Goal: Task Accomplishment & Management: Manage account settings

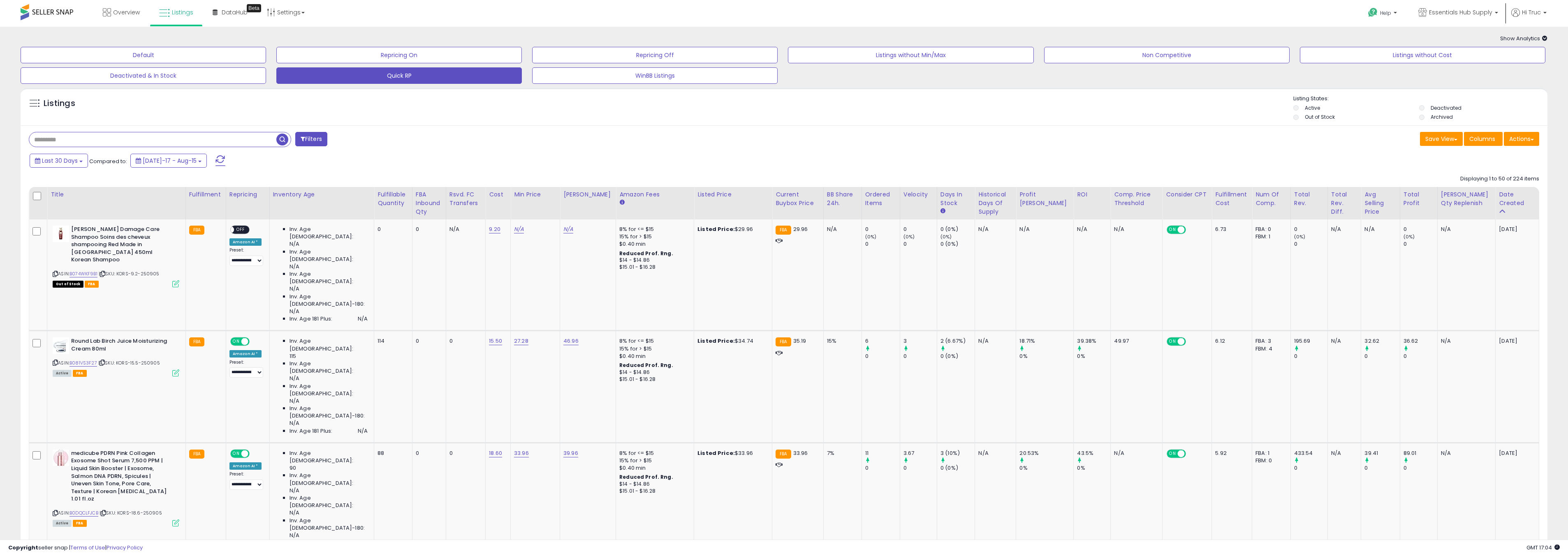
select select "**"
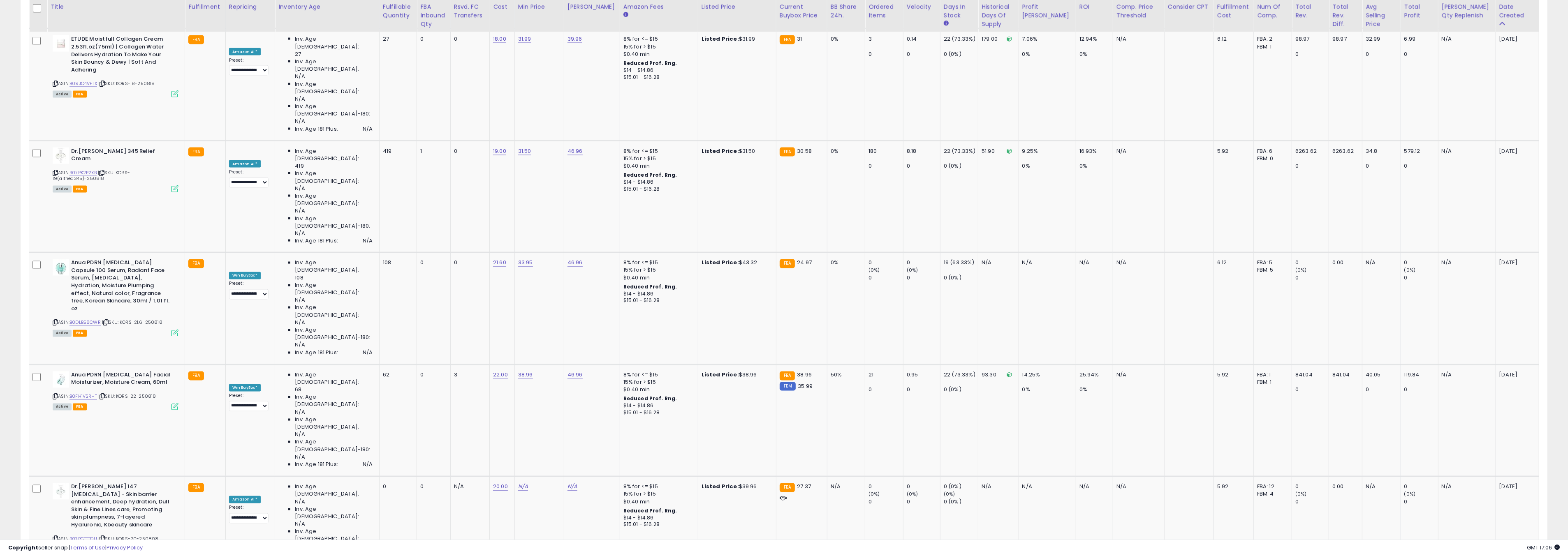
scroll to position [2094, 0]
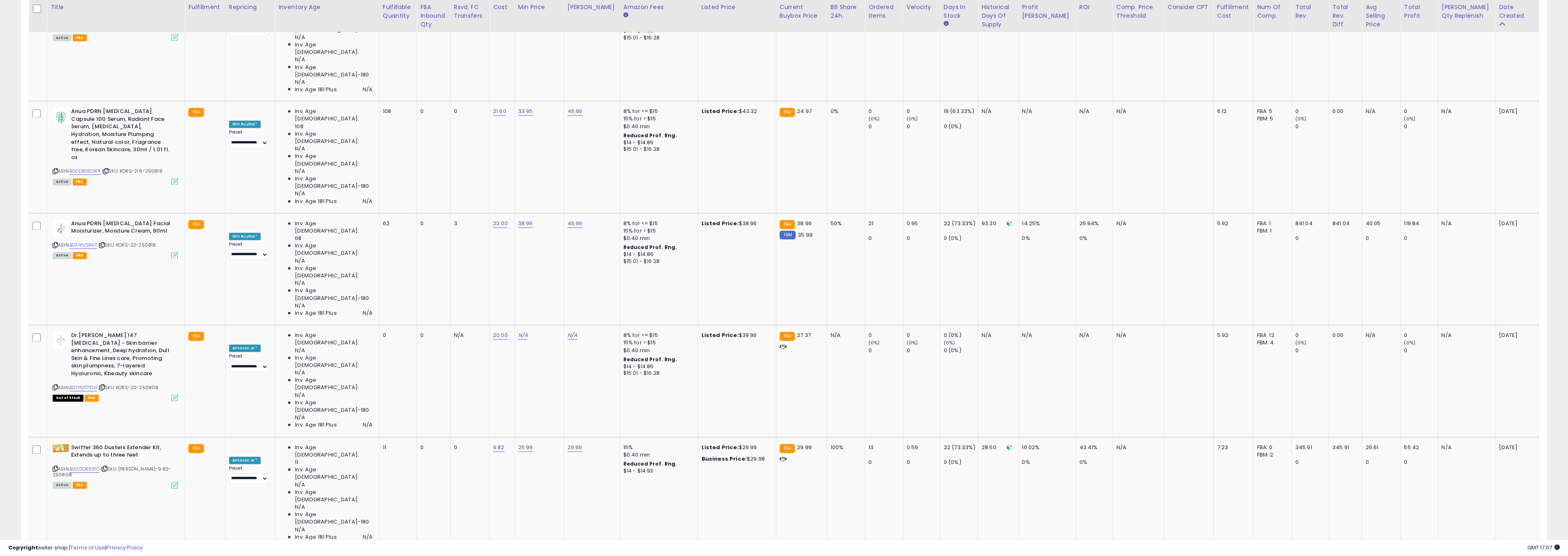
scroll to position [2245, 0]
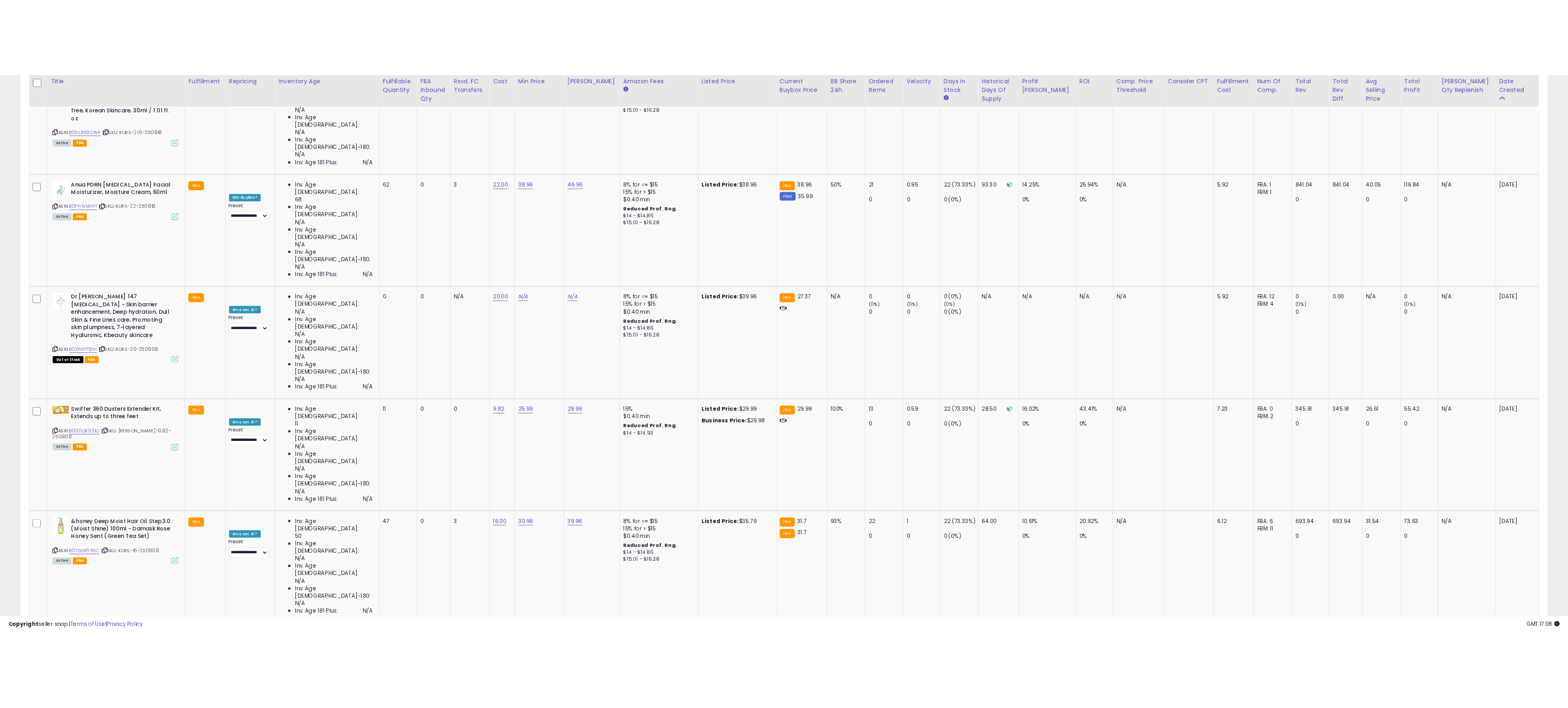
scroll to position [3041, 0]
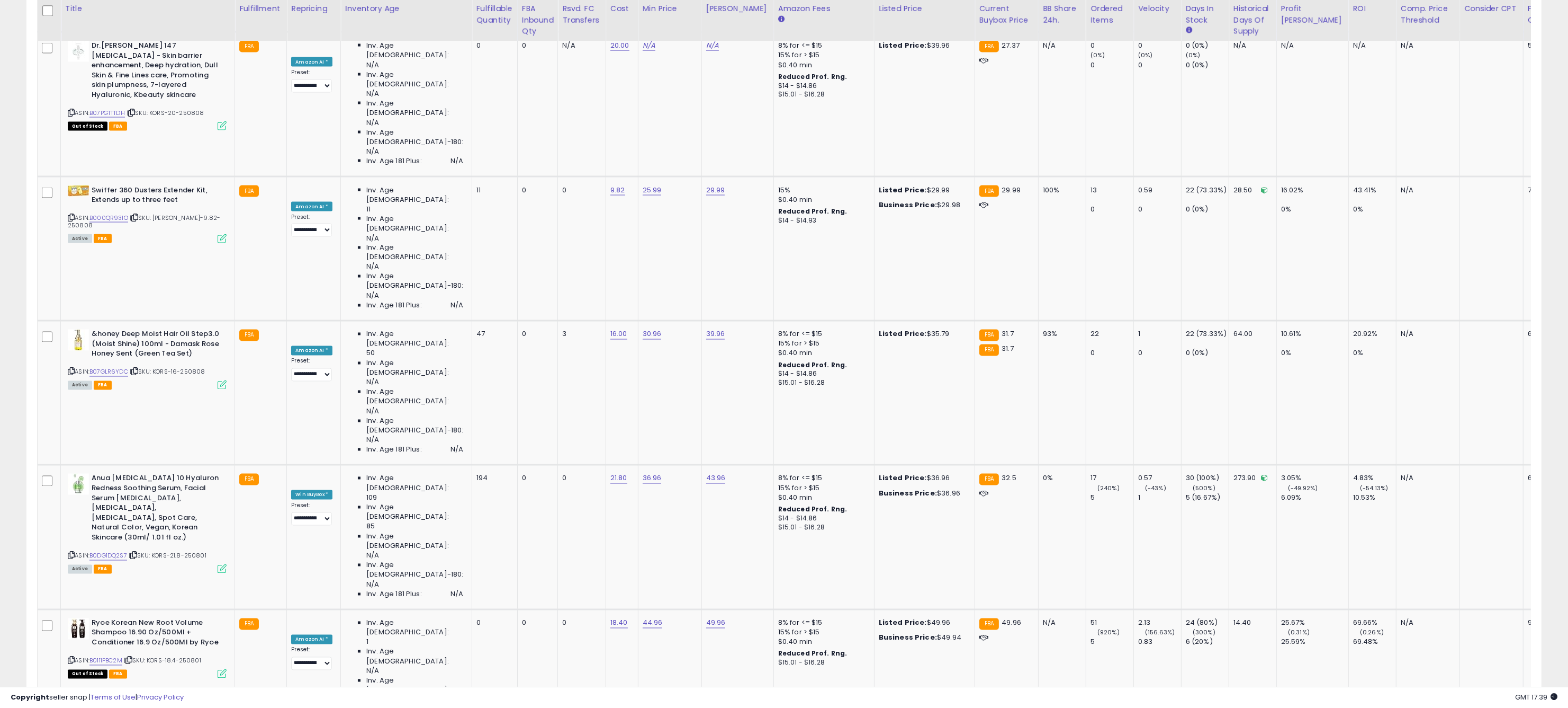
scroll to position [3281, 0]
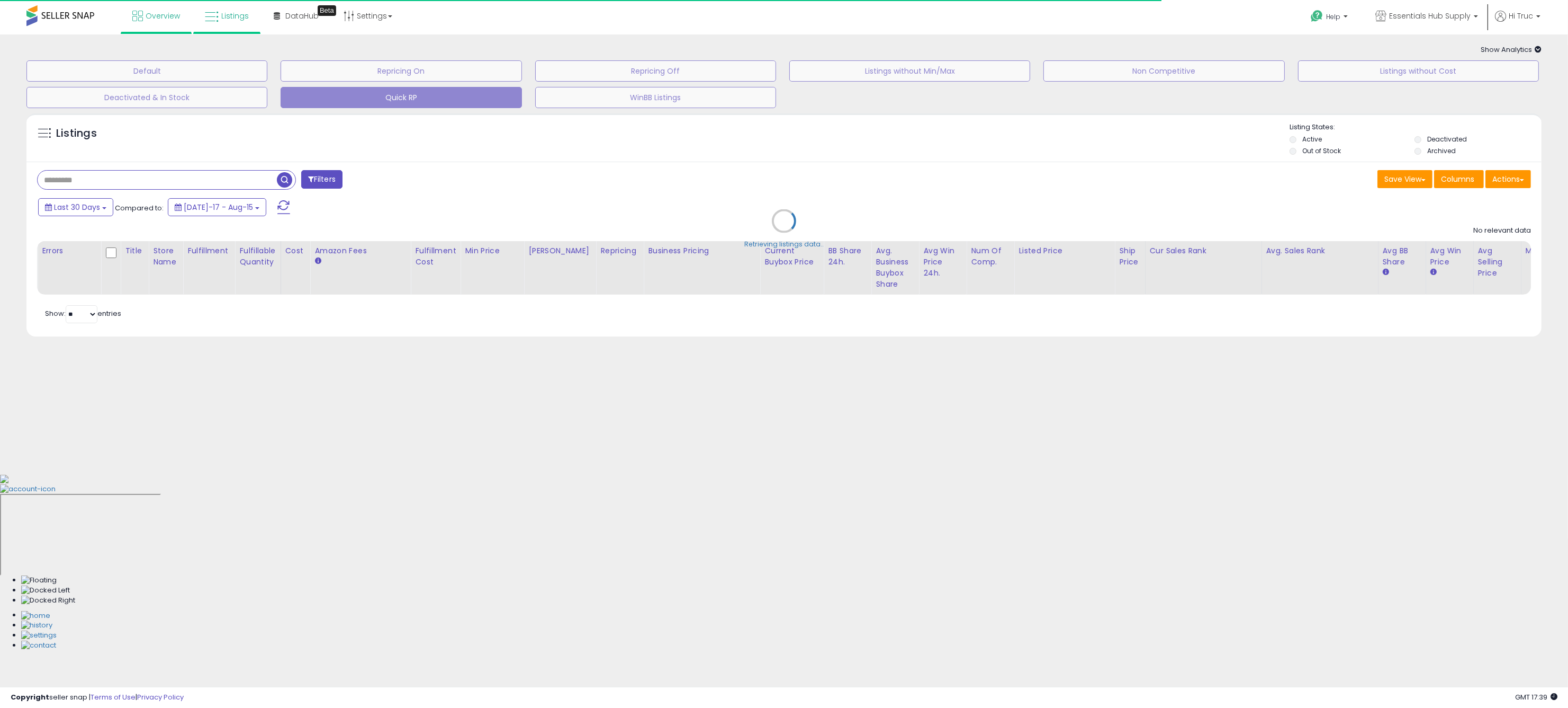
select select "**"
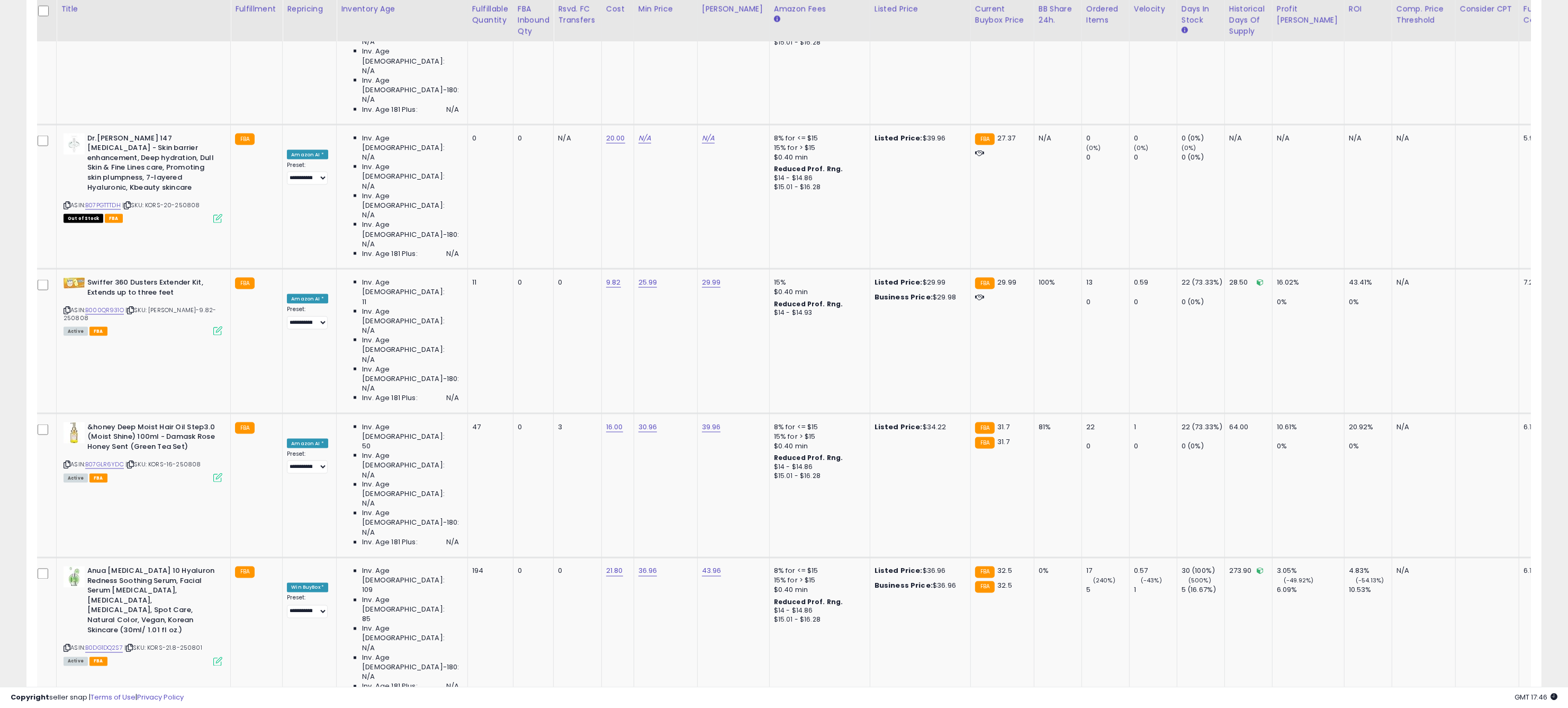
scroll to position [3048, 0]
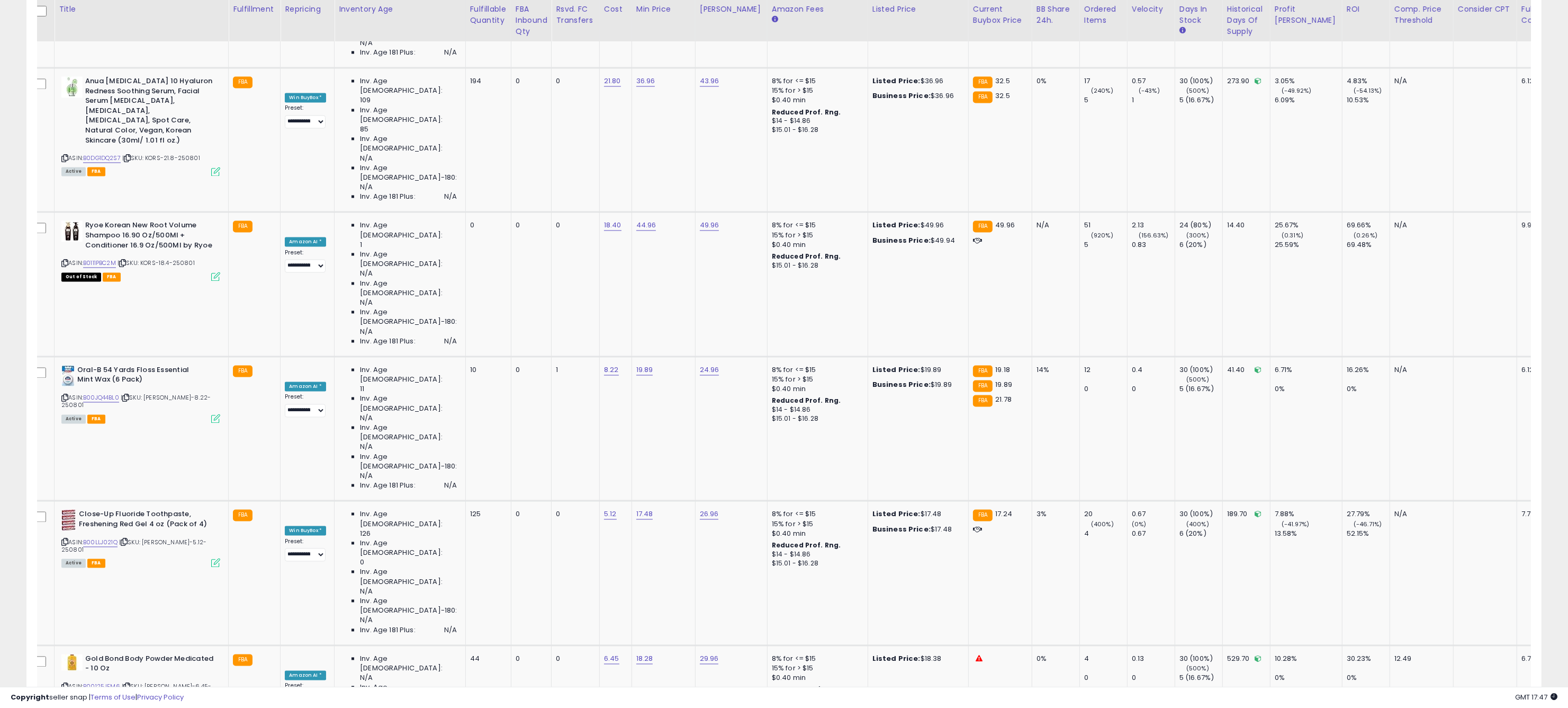
scroll to position [3553, 0]
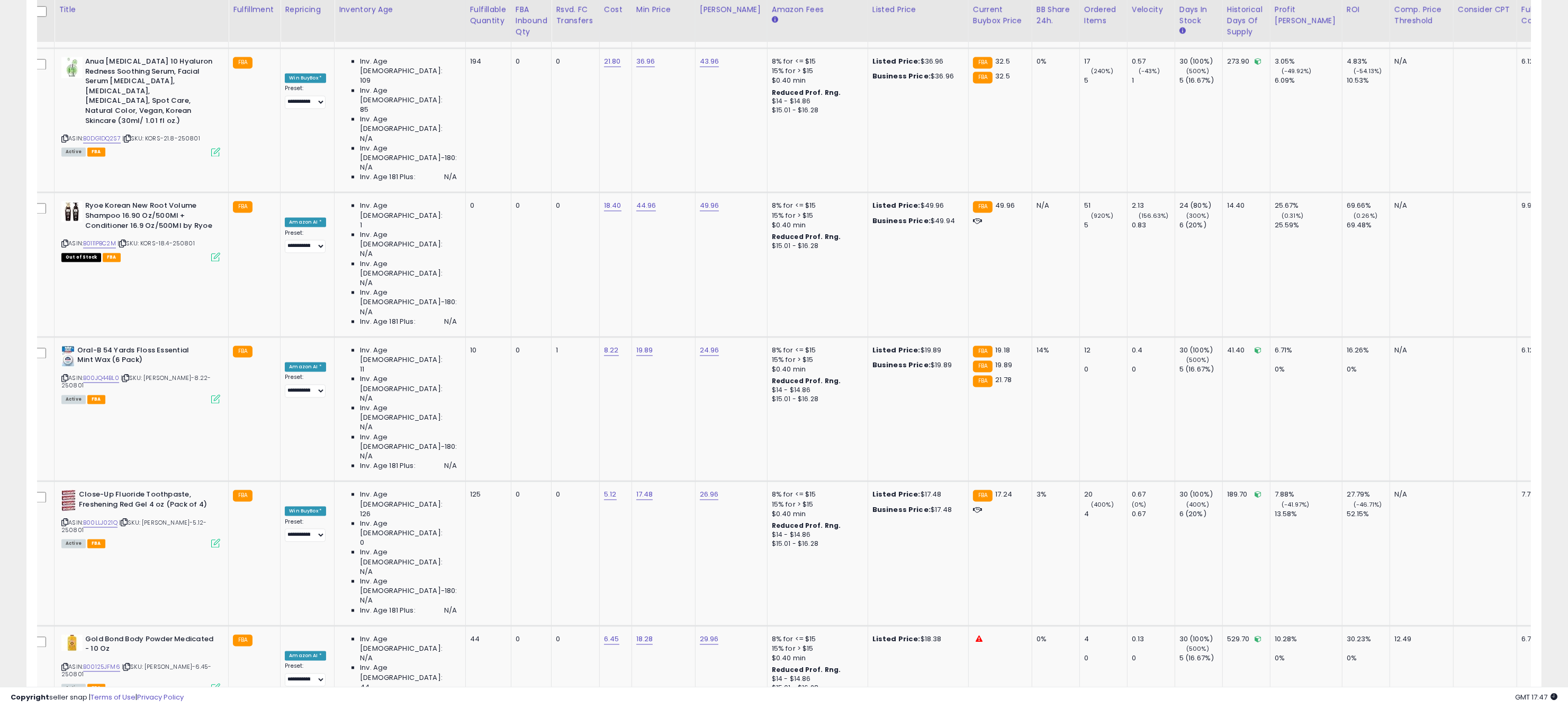
select select "**********"
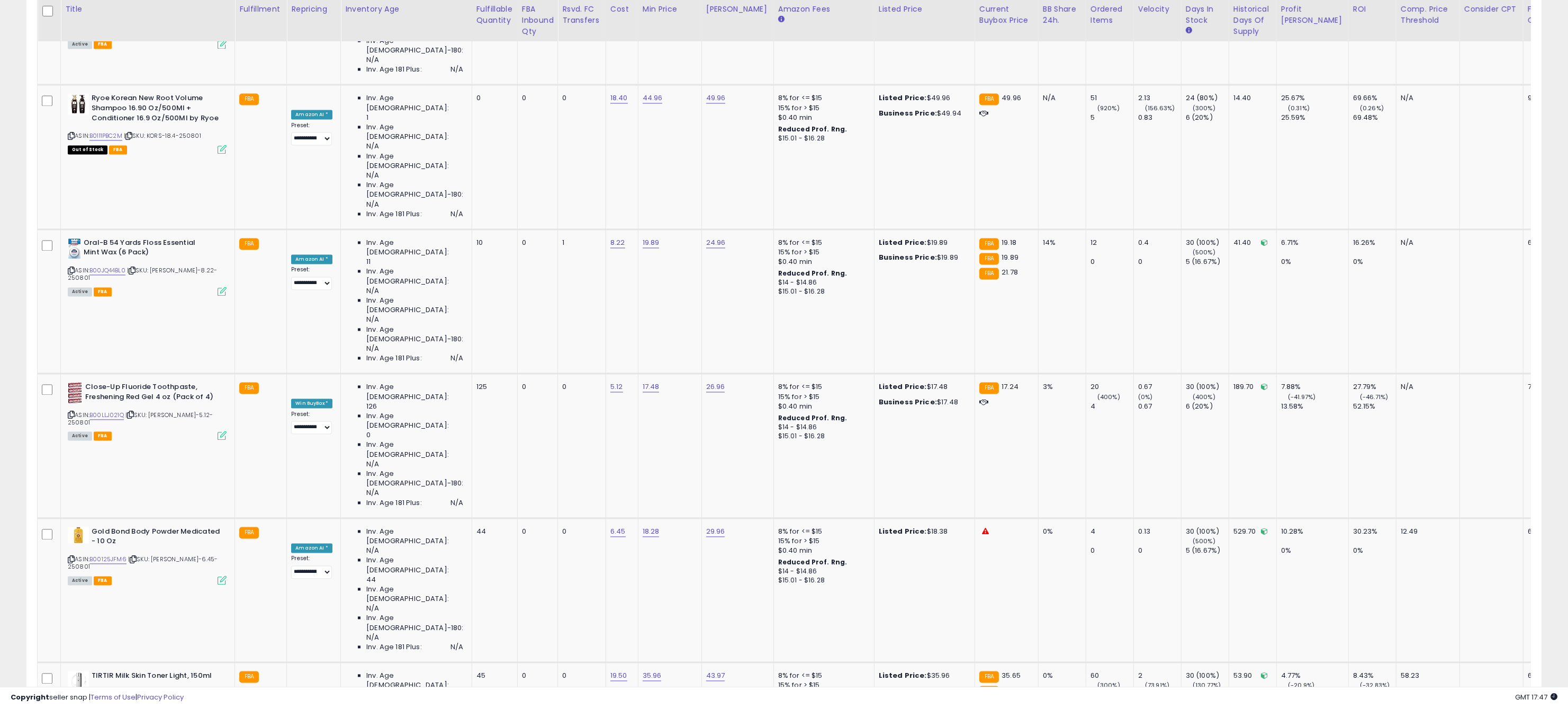
scroll to position [0, 3]
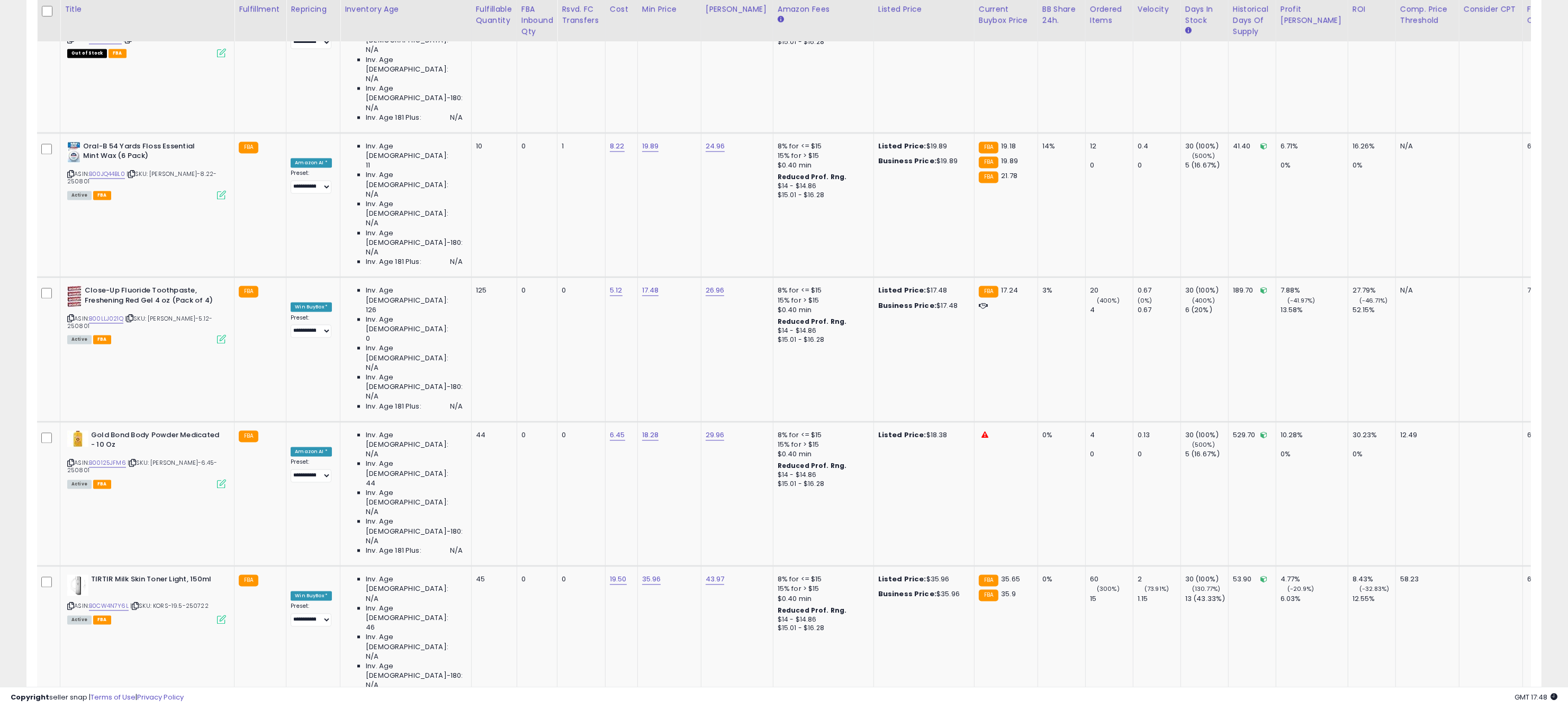
scroll to position [3827, 0]
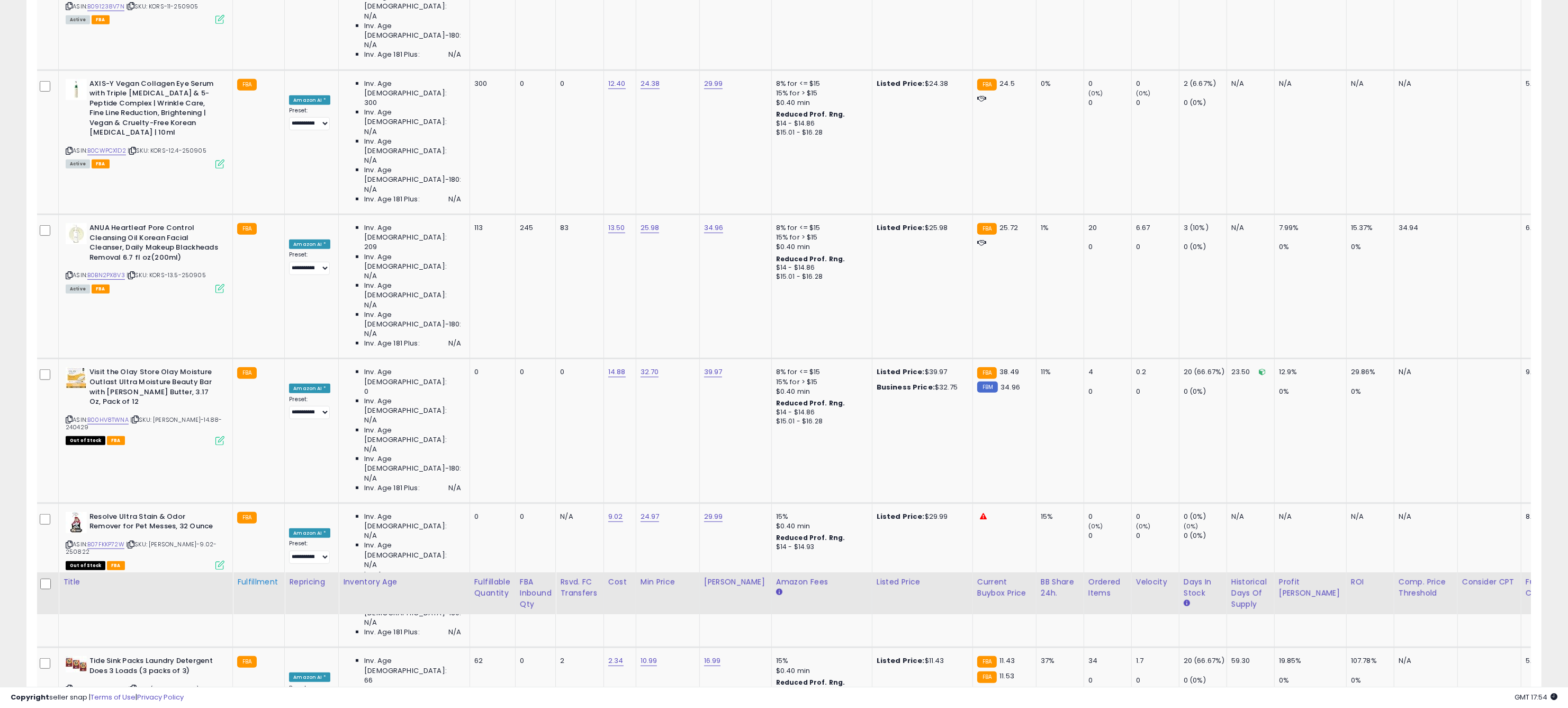
scroll to position [0, 0]
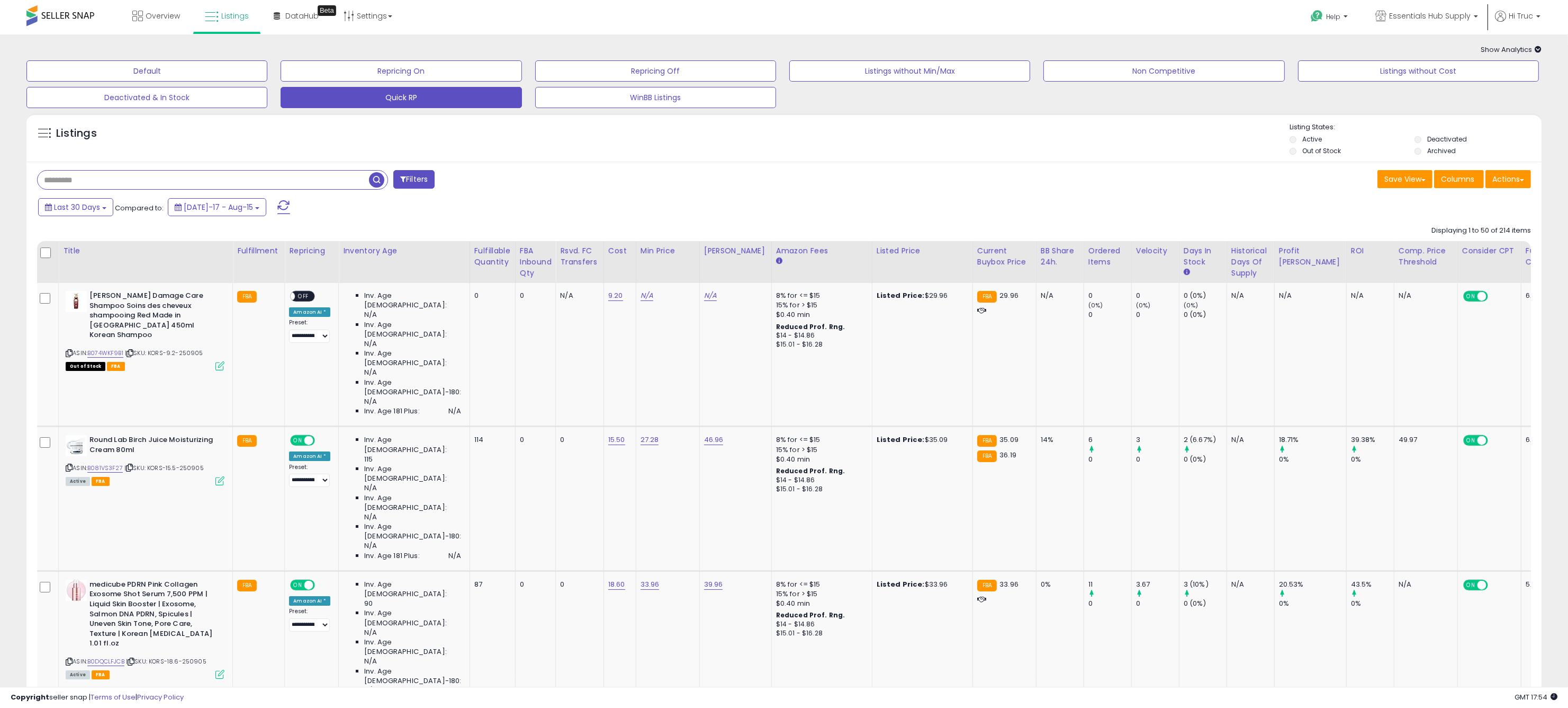
click at [204, 186] on input "text" at bounding box center [203, 180] width 331 height 19
type input "***"
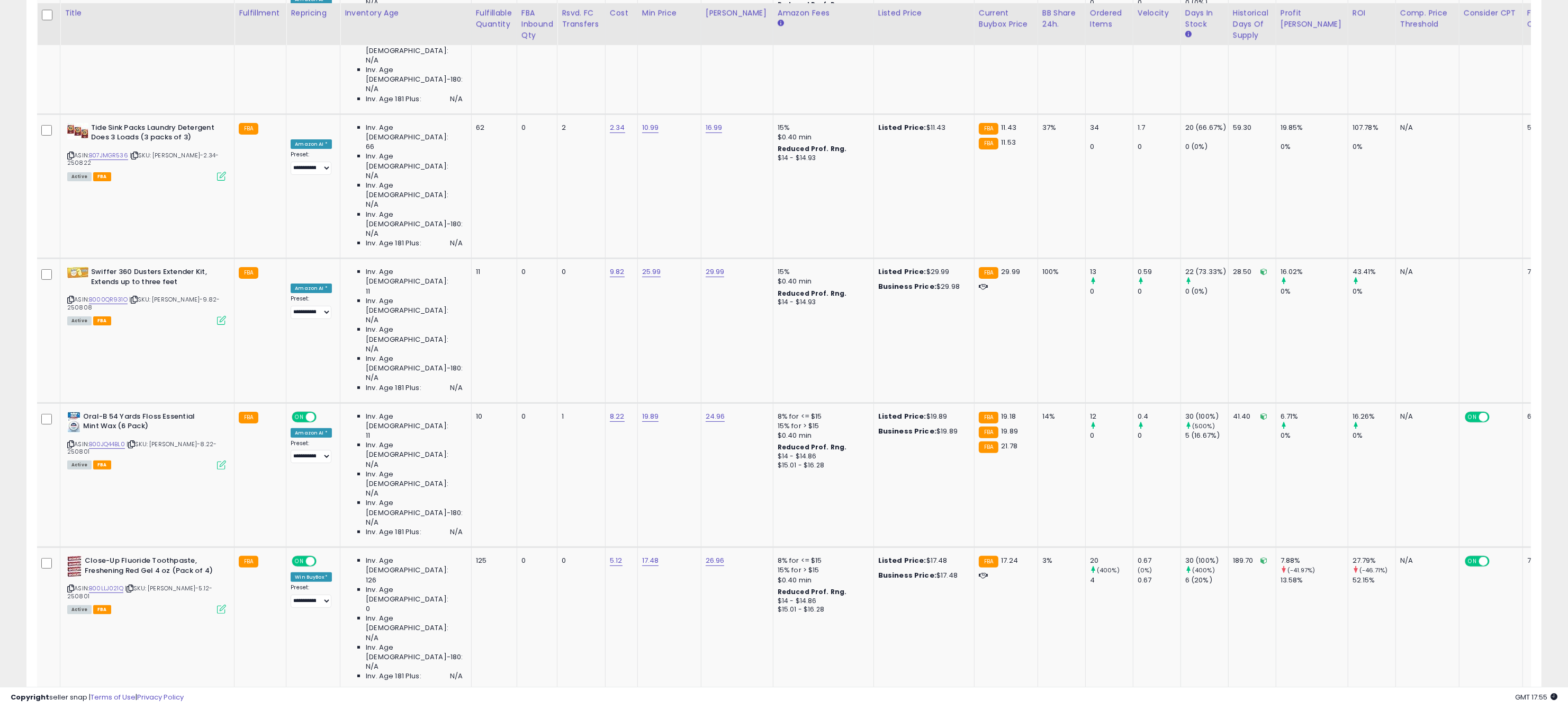
scroll to position [462, 0]
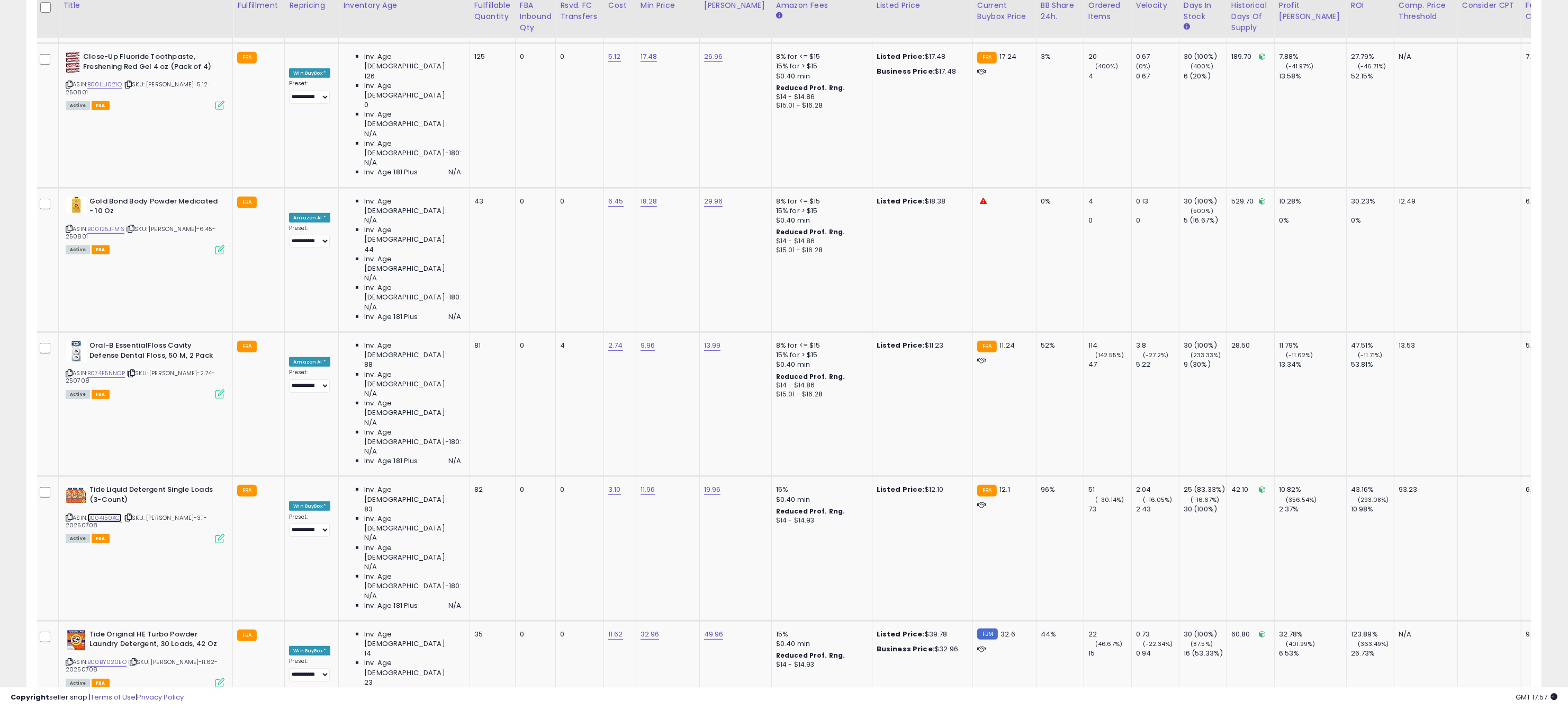
scroll to position [961, 0]
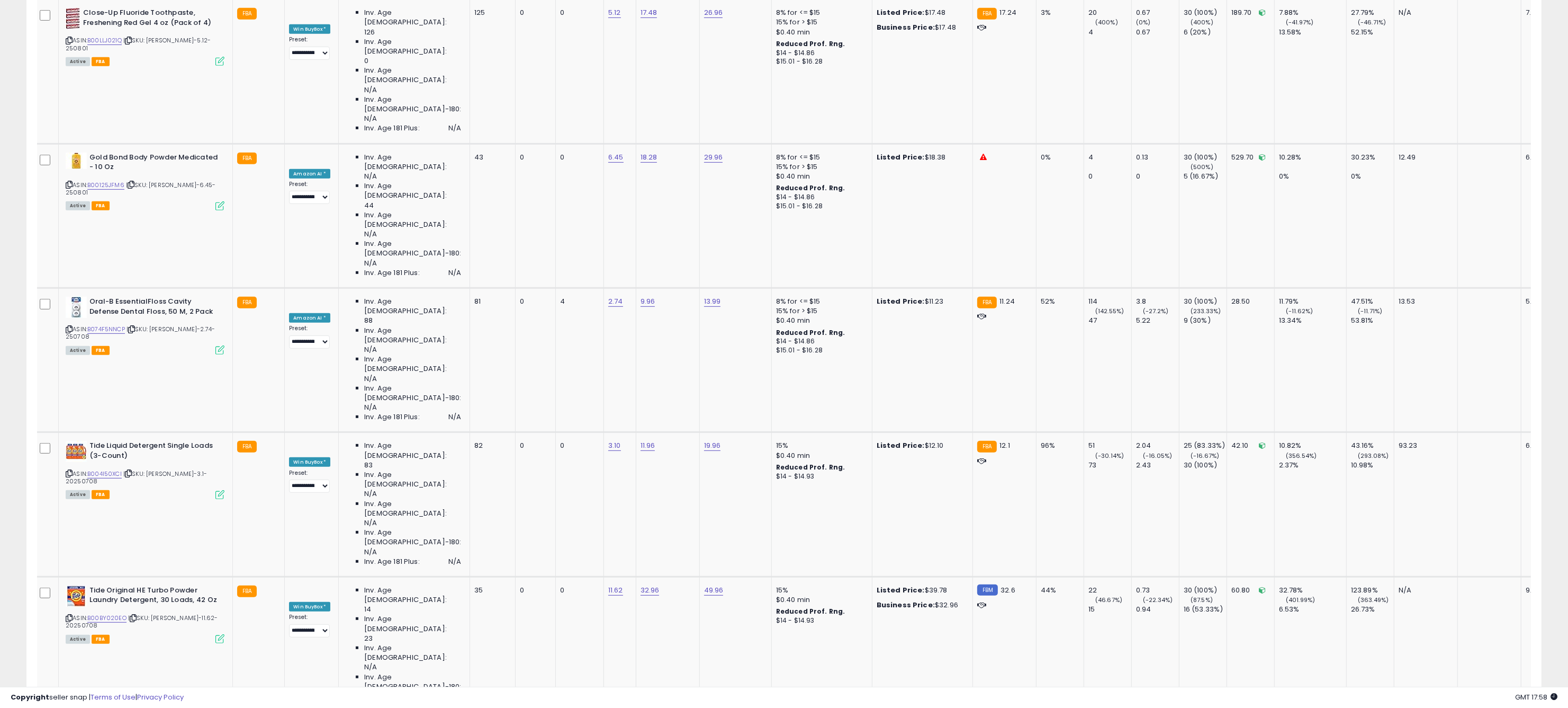
scroll to position [1007, 0]
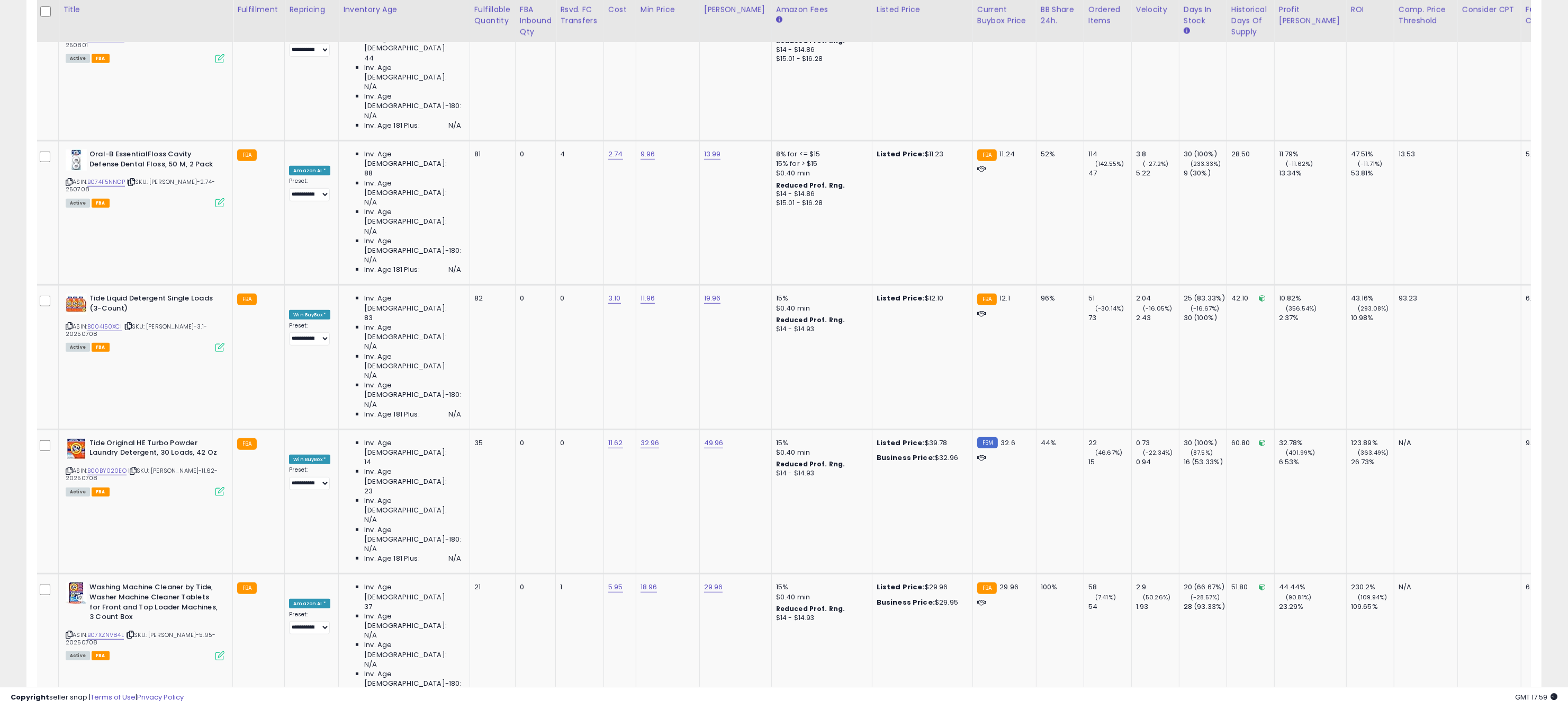
scroll to position [1152, 0]
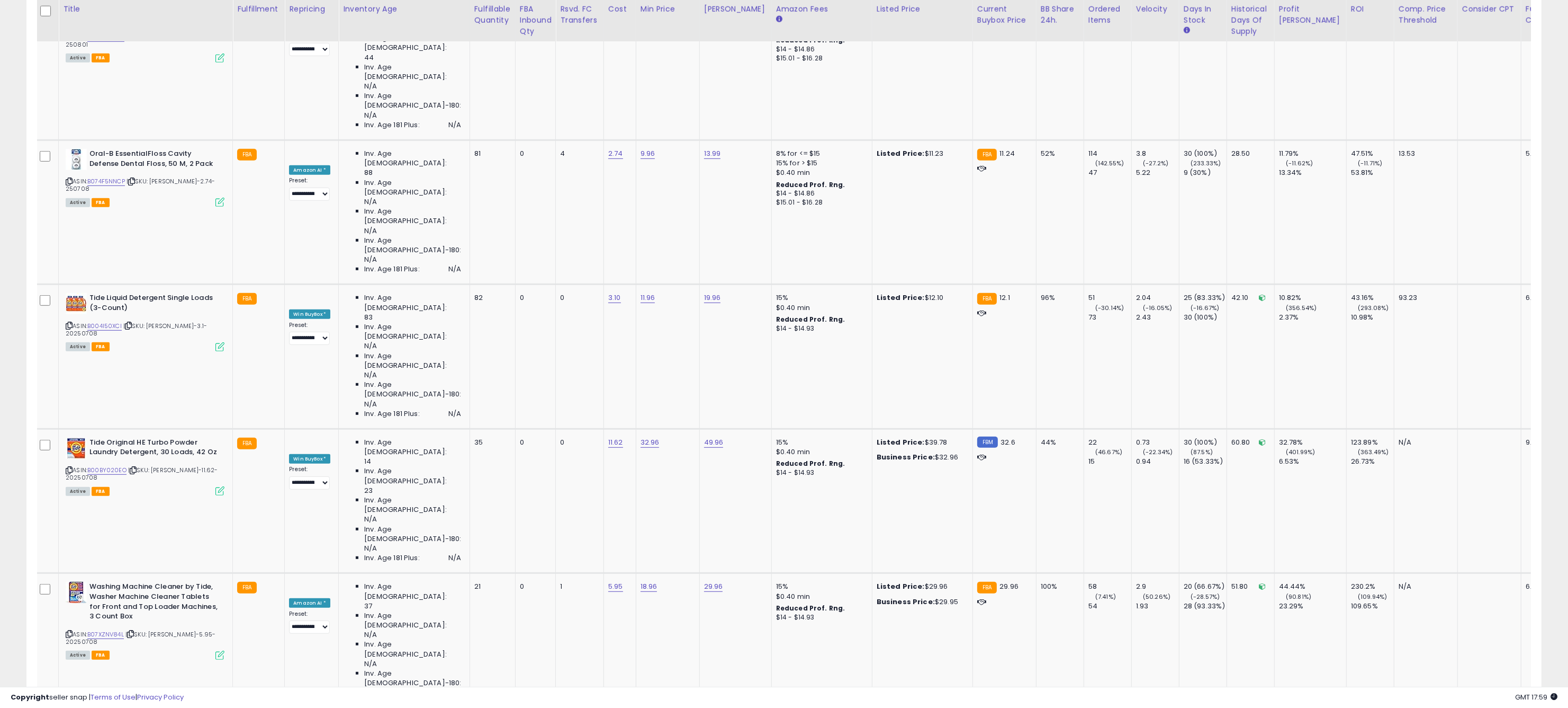
select select "**********"
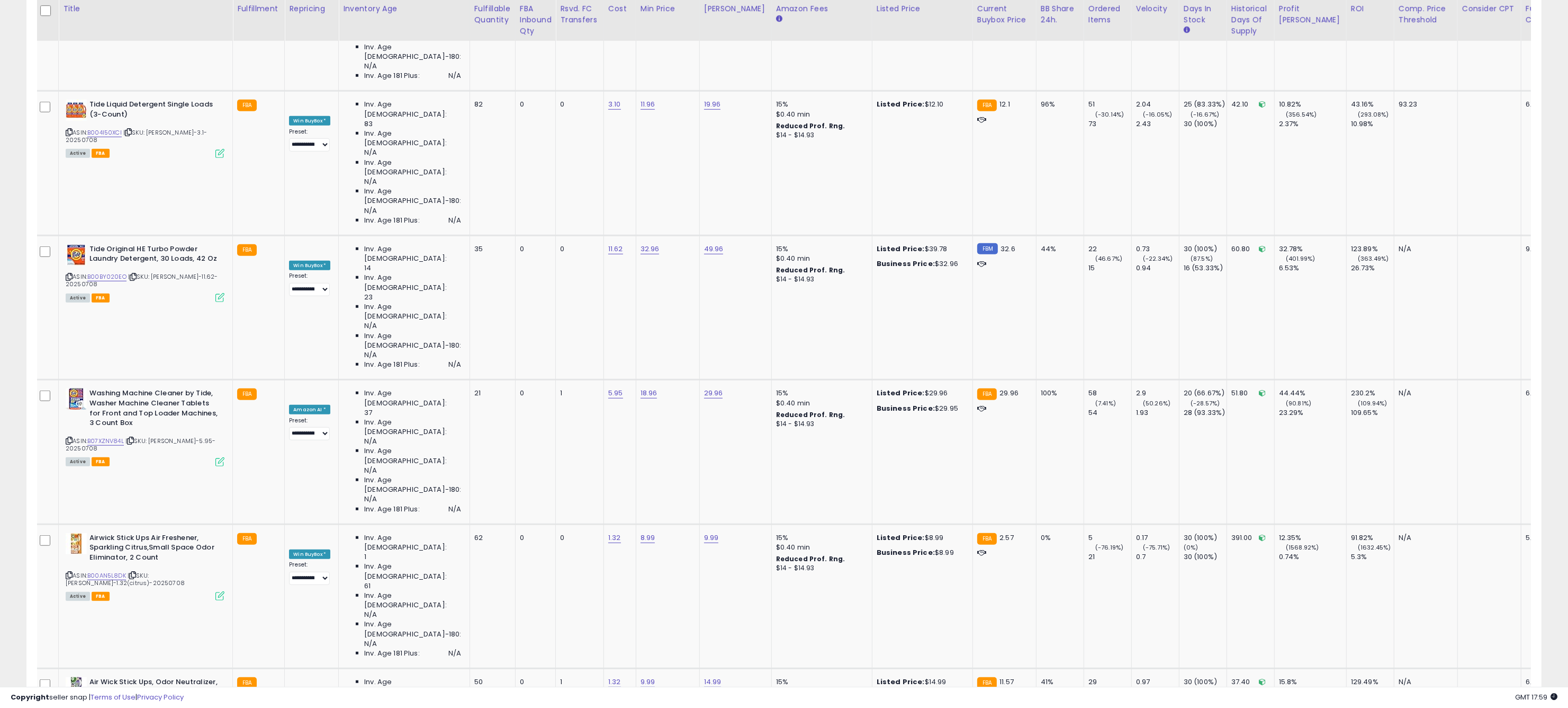
scroll to position [1346, 0]
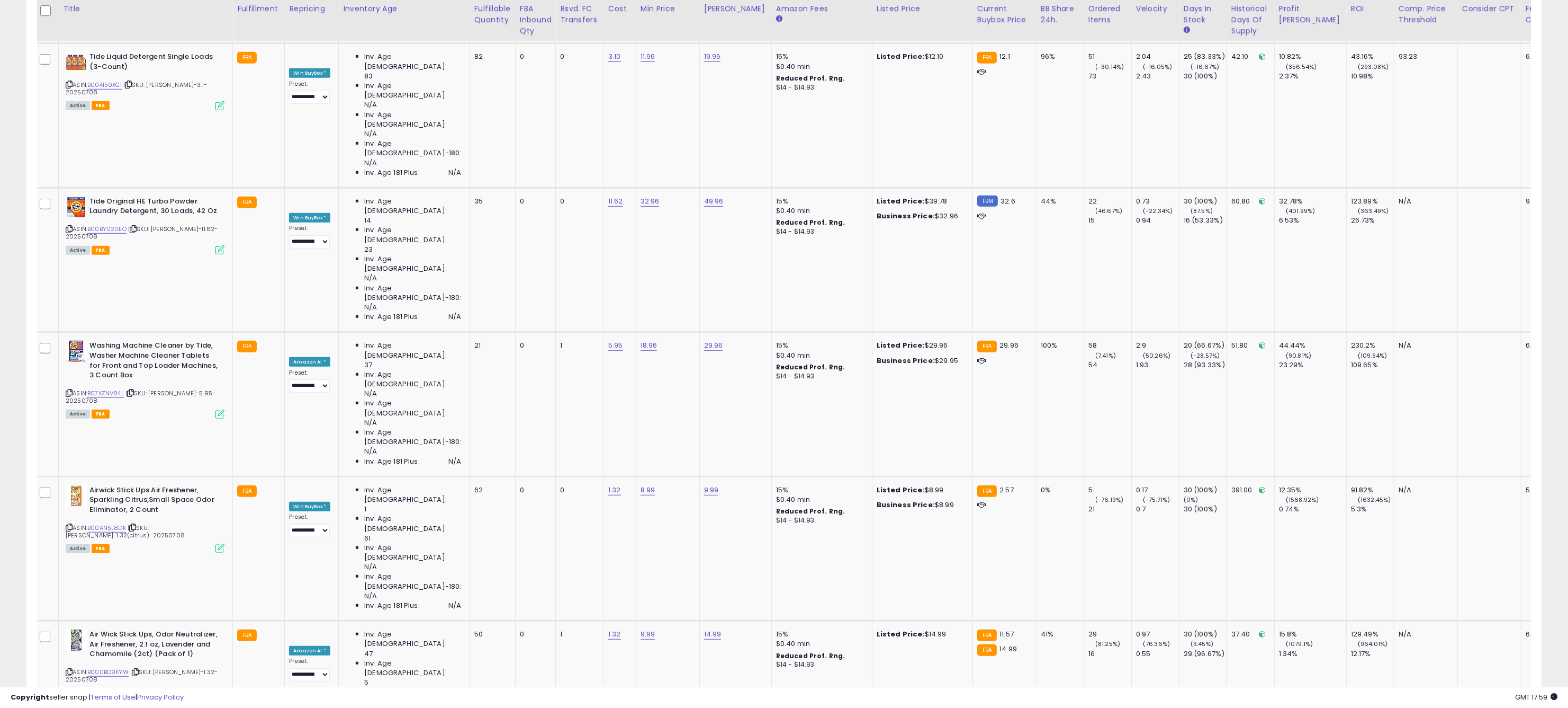
scroll to position [1431, 0]
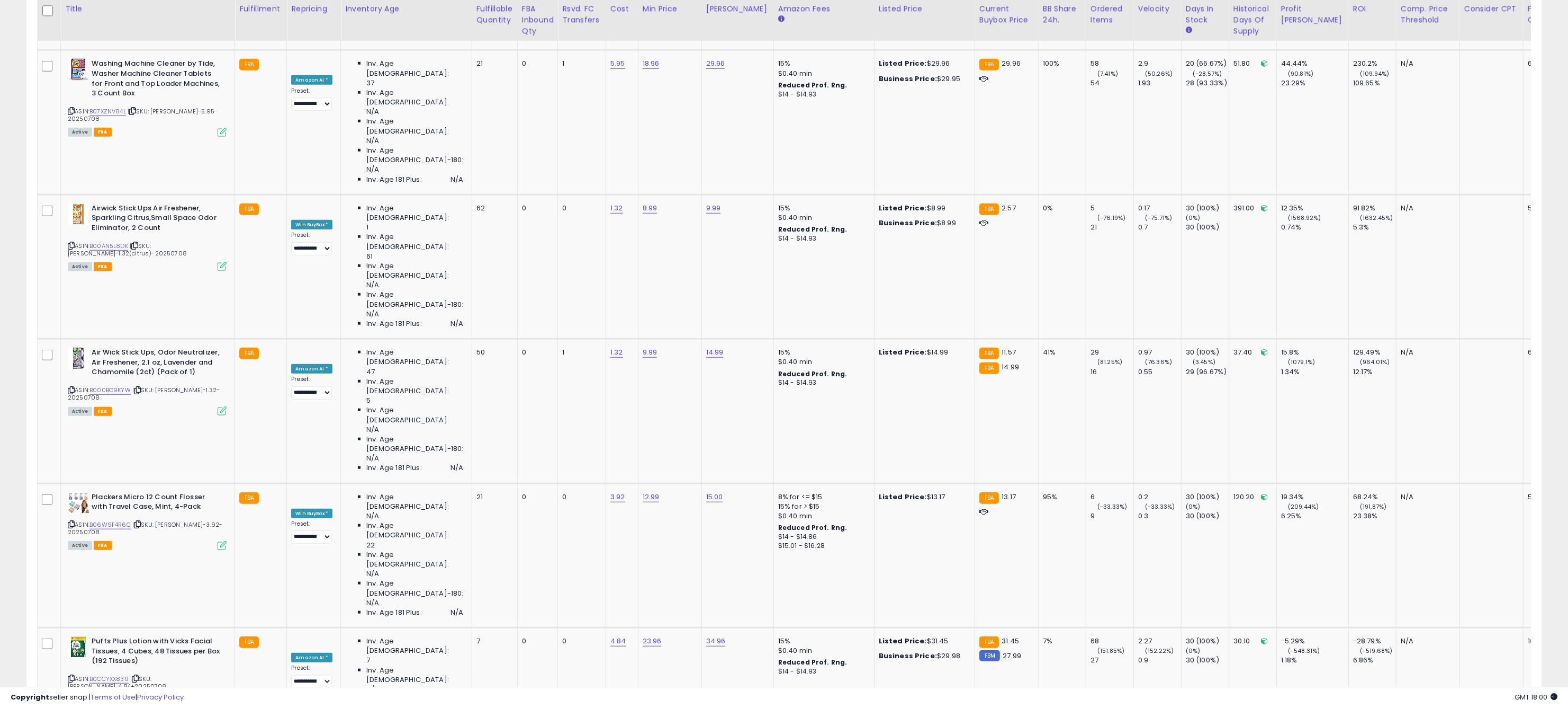
scroll to position [0, 4]
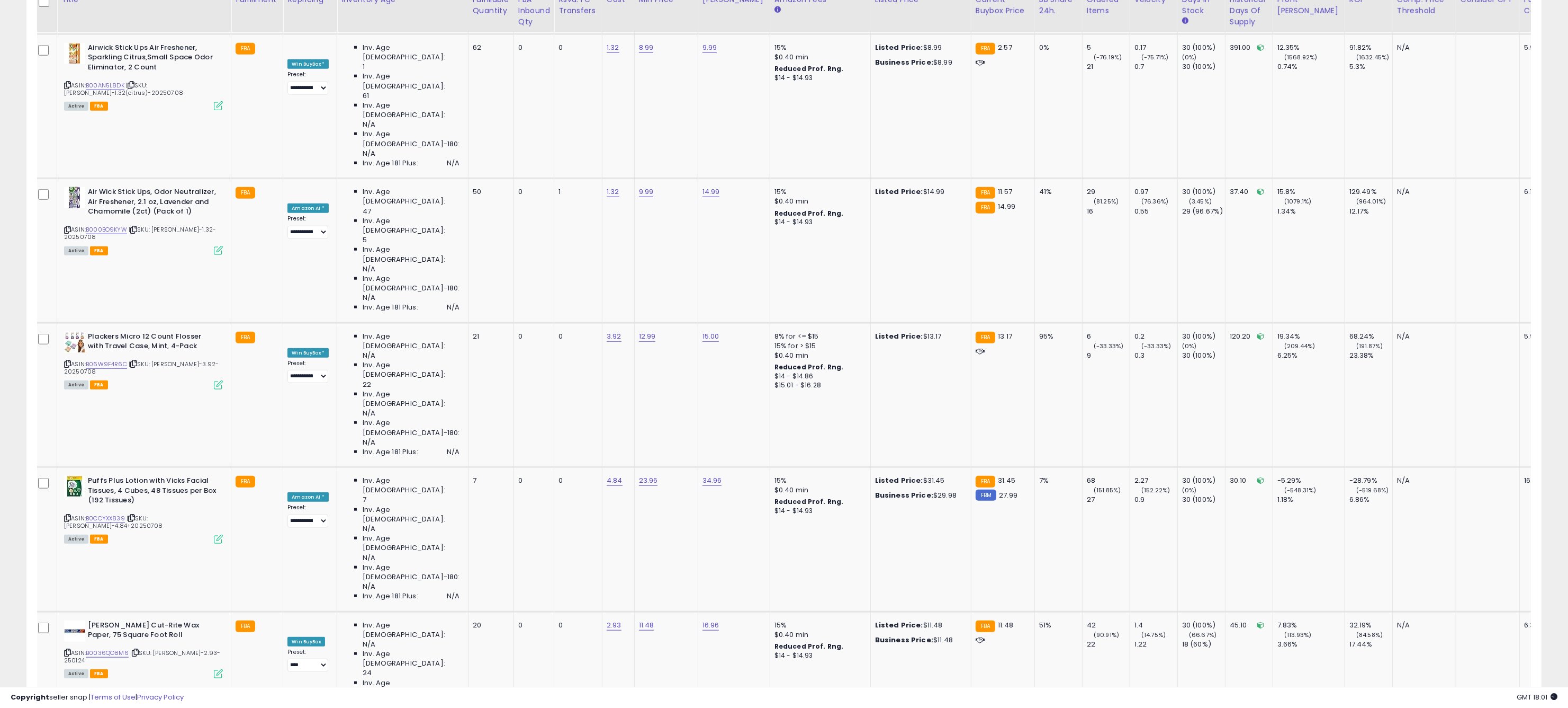
scroll to position [1839, 0]
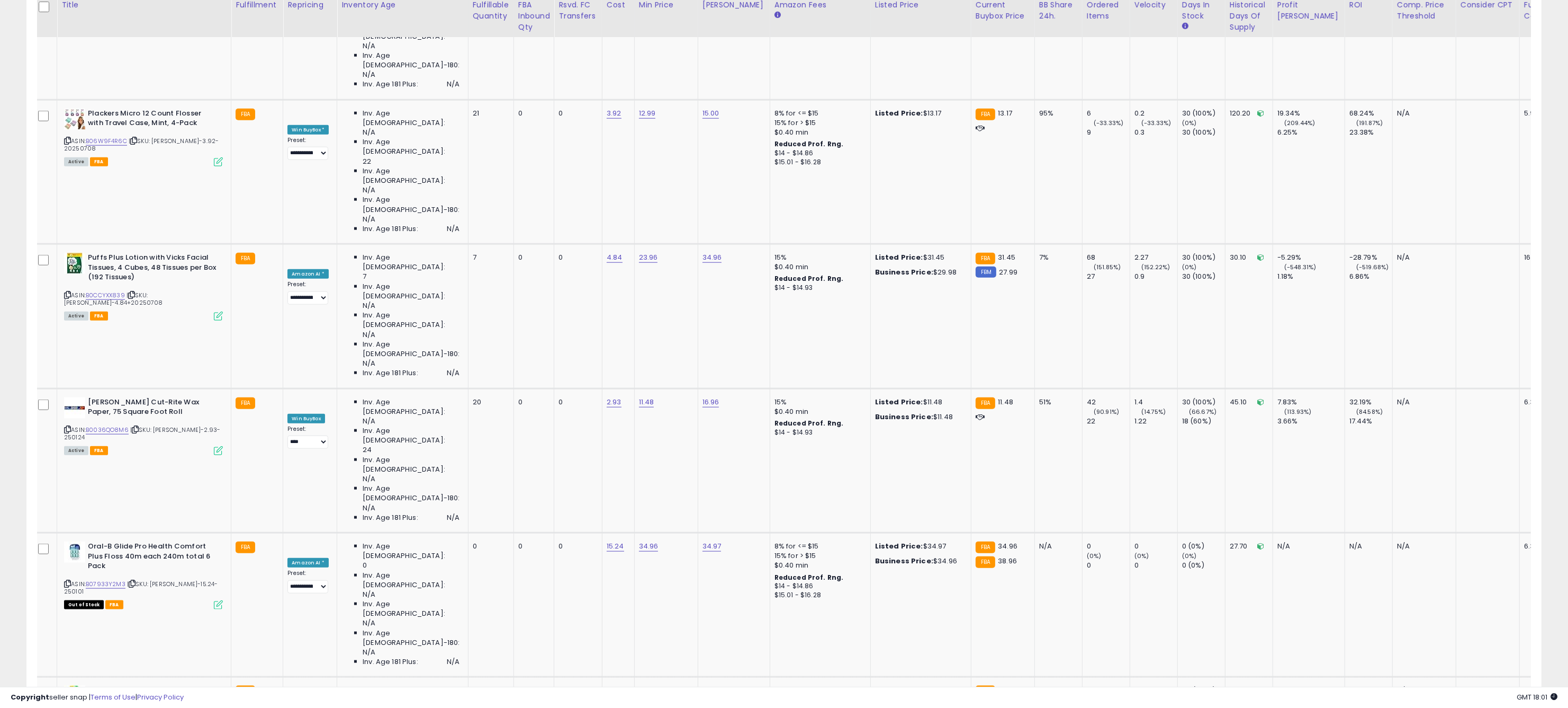
scroll to position [2060, 0]
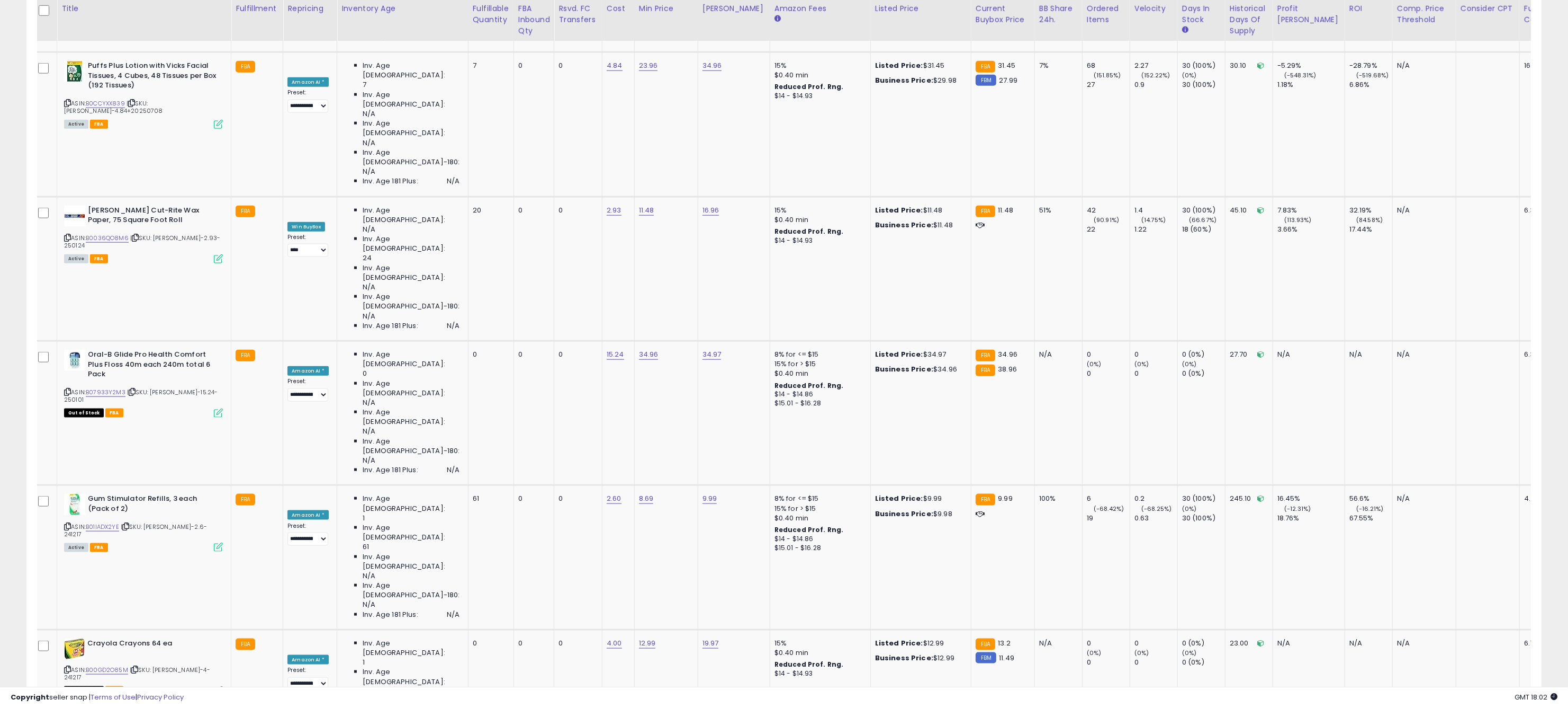
scroll to position [2251, 0]
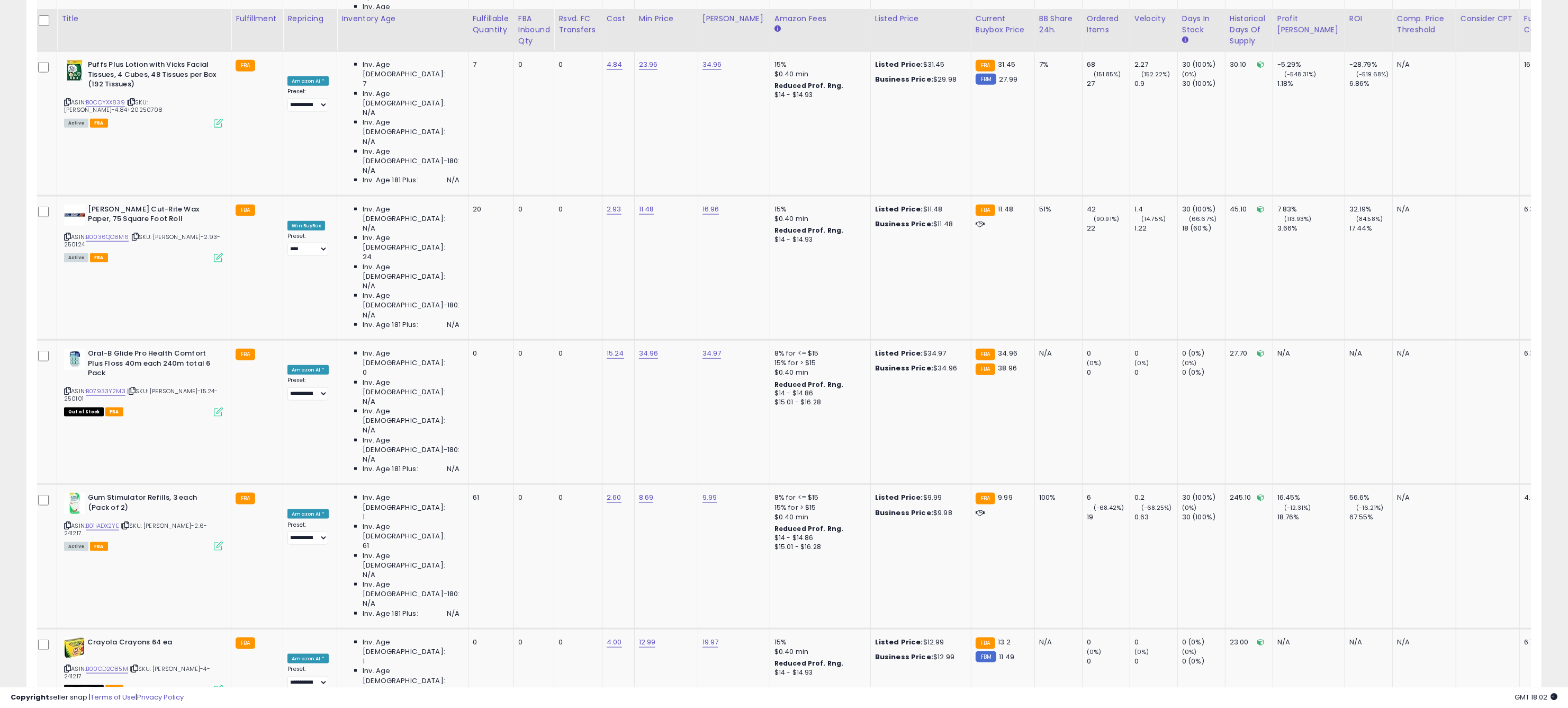
scroll to position [2264, 0]
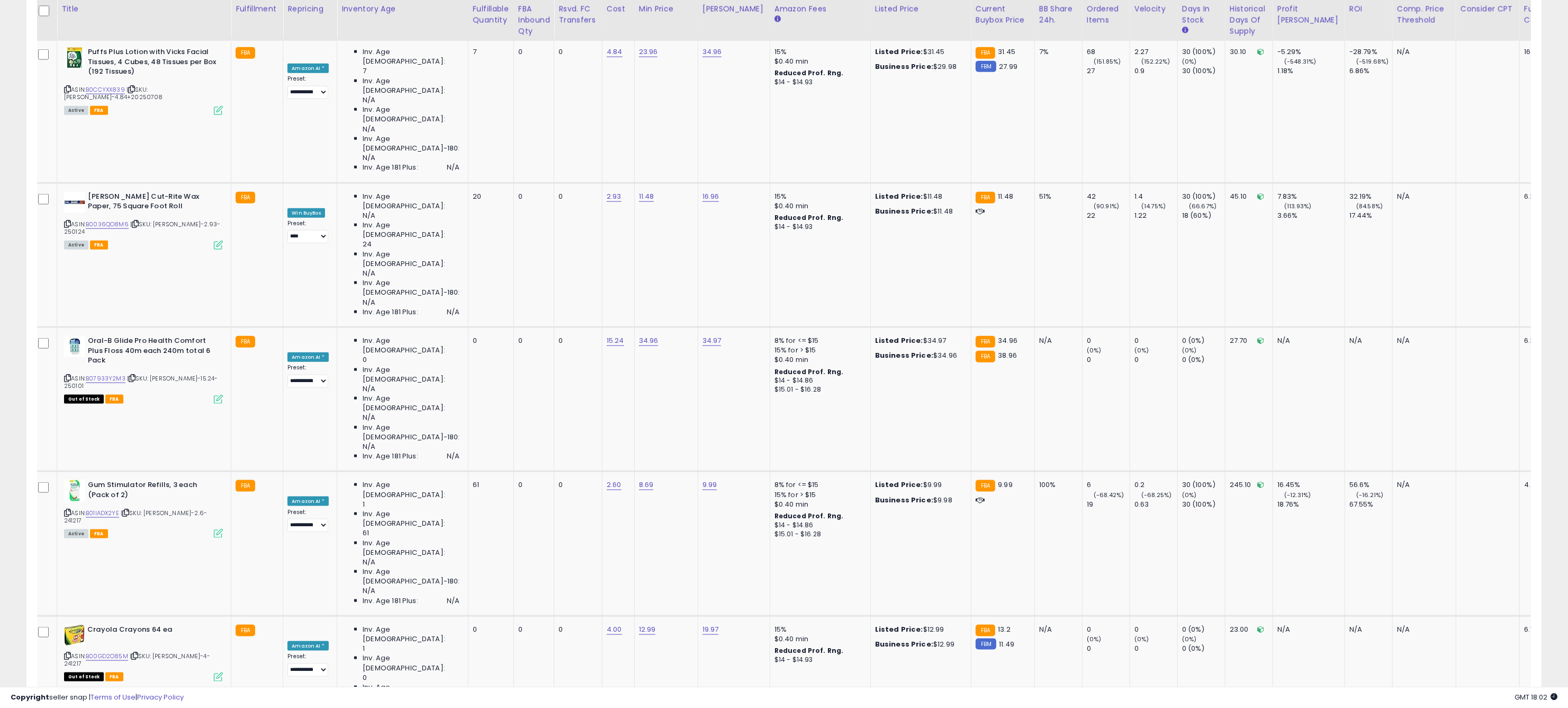
select select "**********"
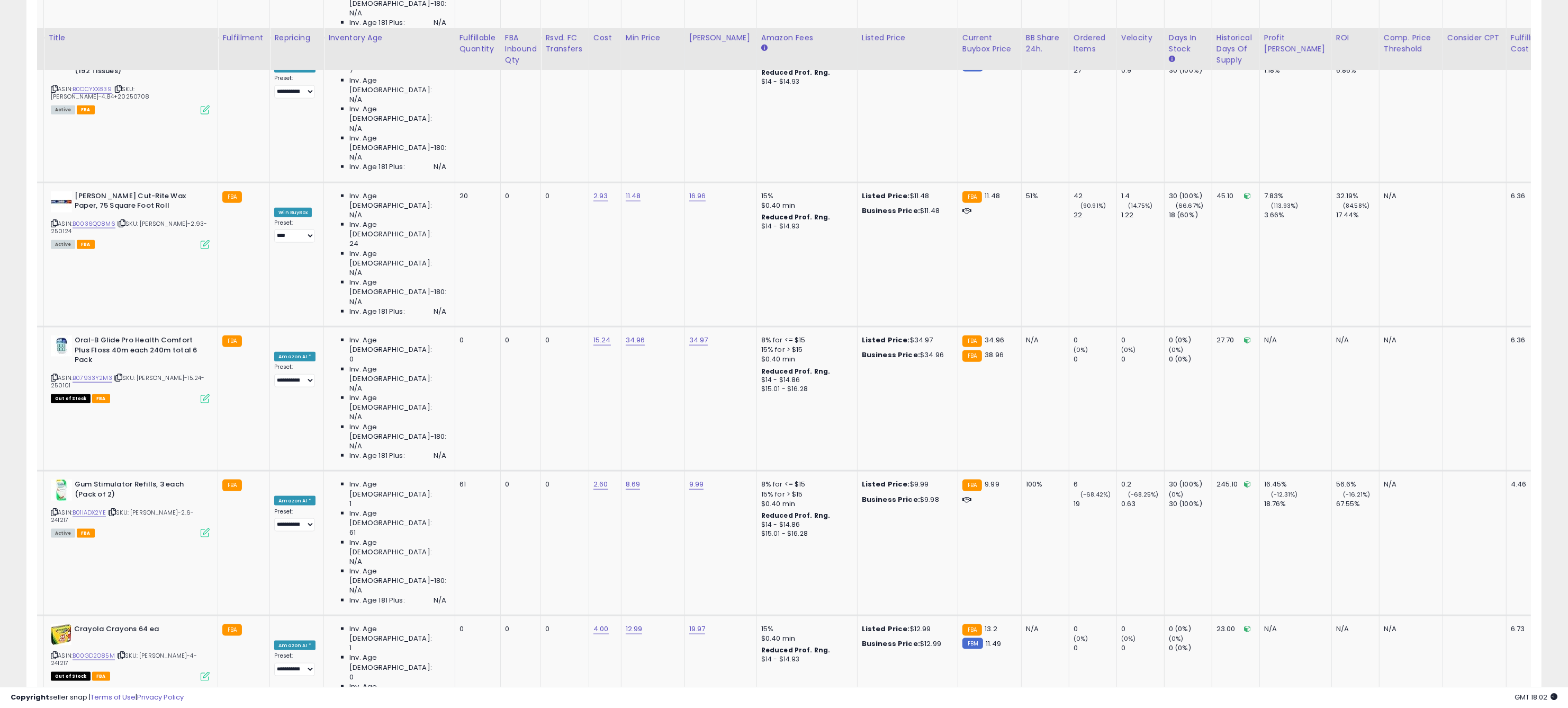
scroll to position [2294, 0]
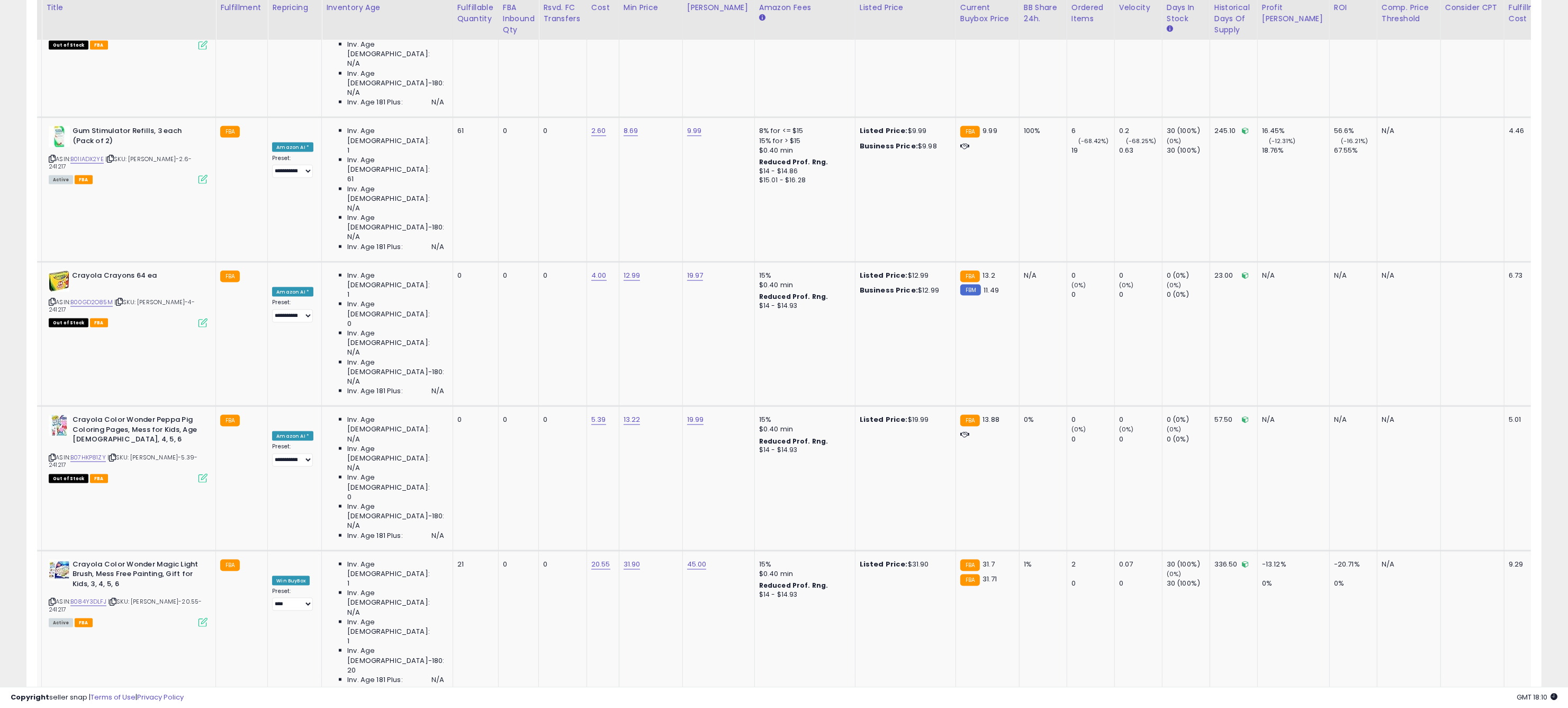
scroll to position [2620, 0]
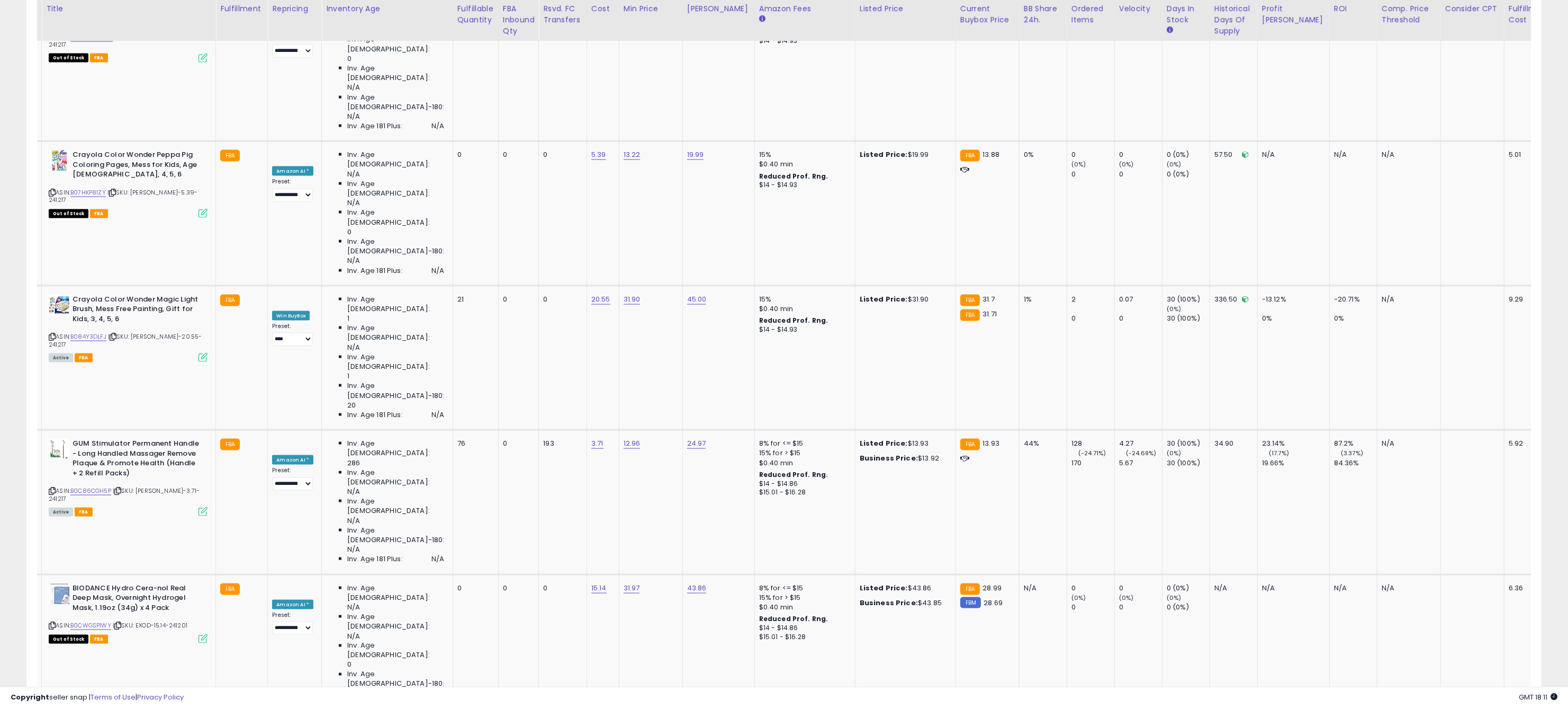
scroll to position [2855, 0]
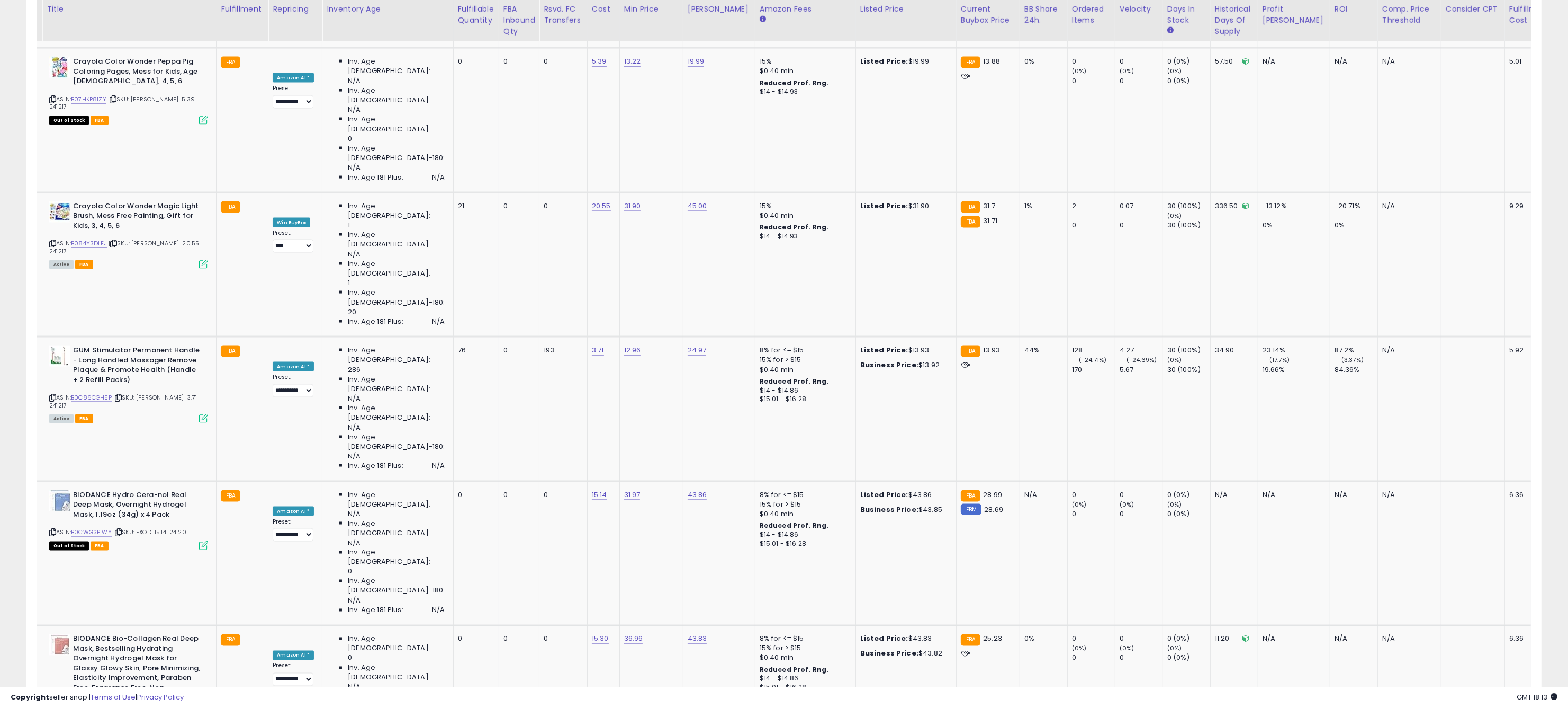
scroll to position [3080, 0]
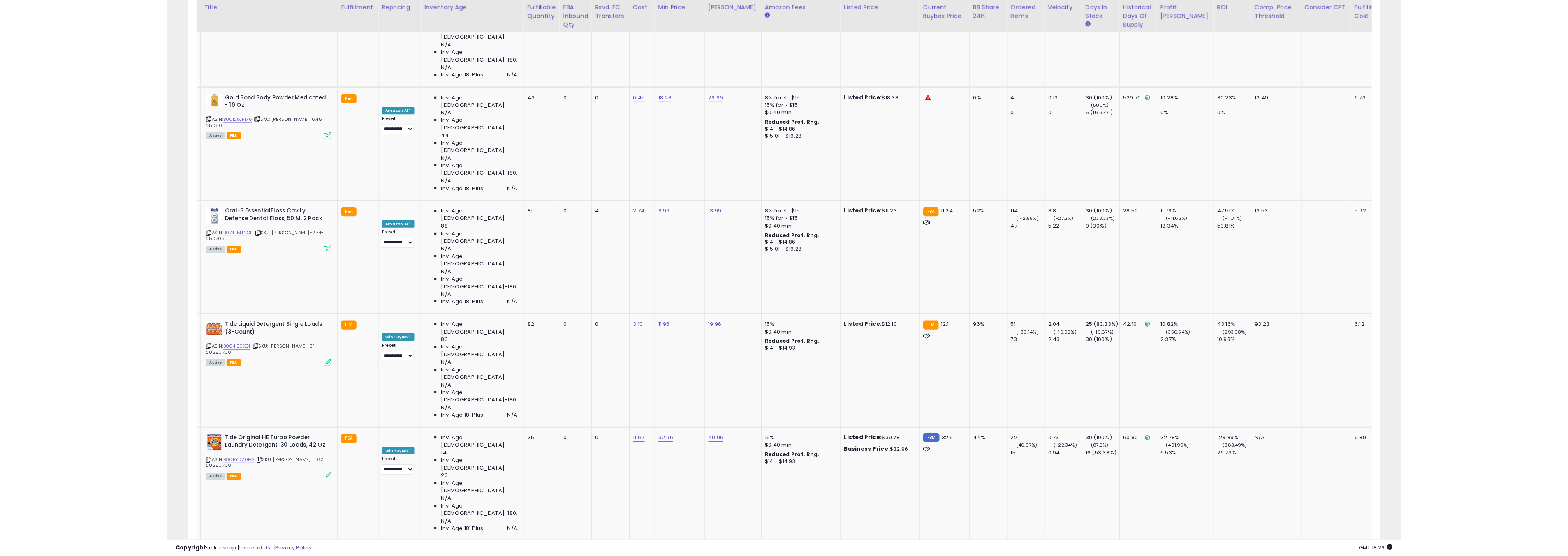
scroll to position [0, 0]
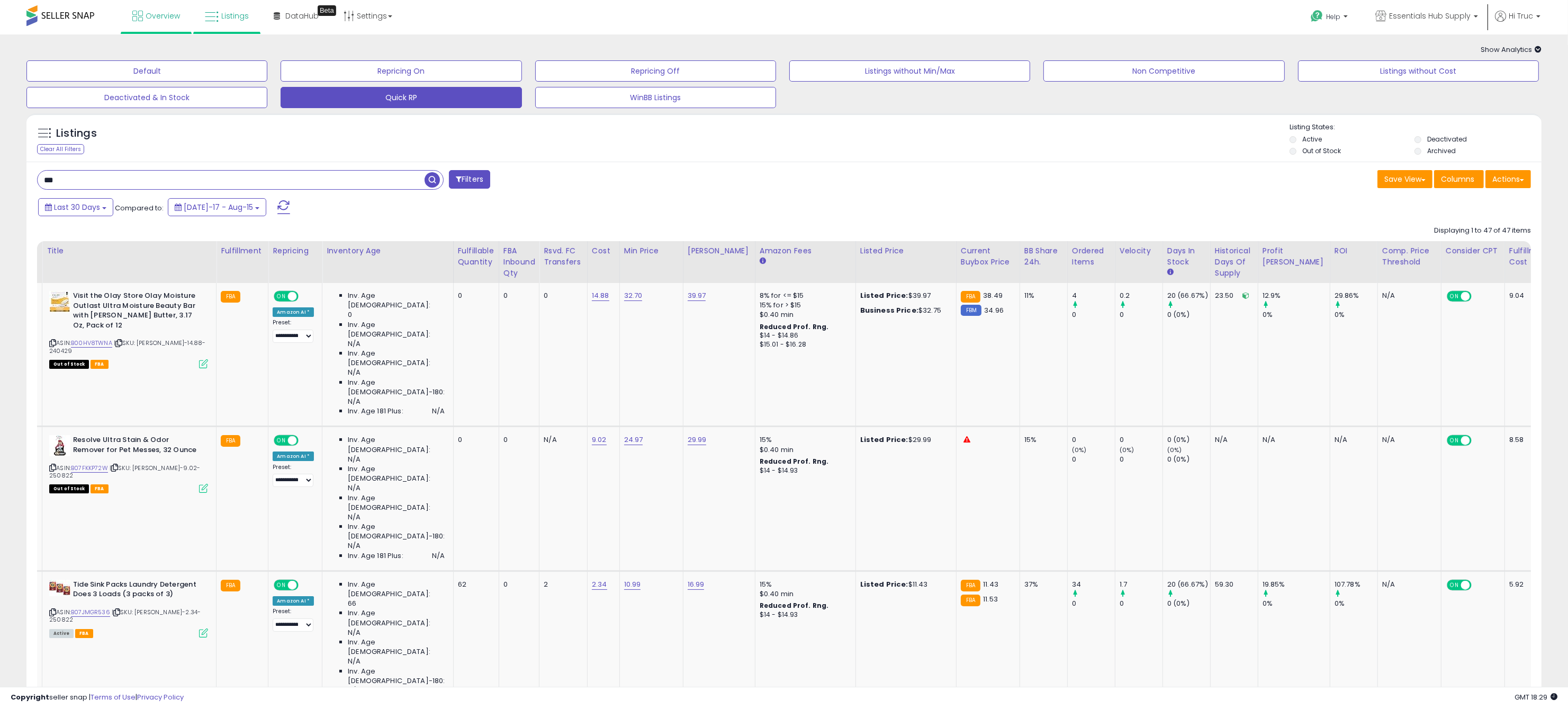
drag, startPoint x: 71, startPoint y: 151, endPoint x: 138, endPoint y: 4, distance: 161.5
click at [71, 151] on div "Clear All Filters" at bounding box center [60, 149] width 47 height 10
